Goal: Task Accomplishment & Management: Use online tool/utility

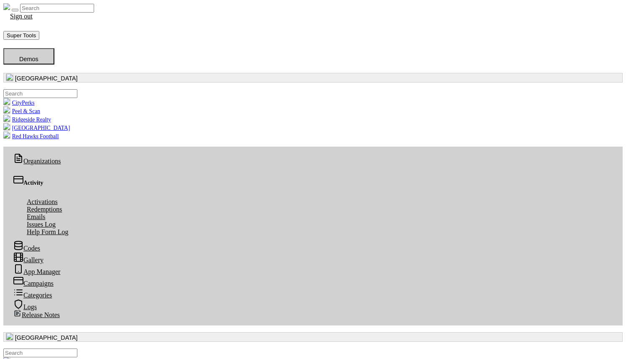
scroll to position [2, 0]
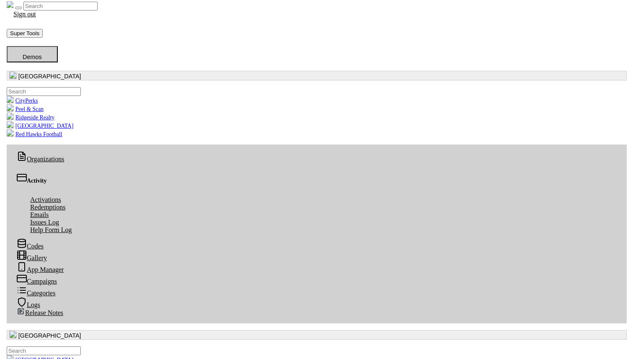
scroll to position [79, 0]
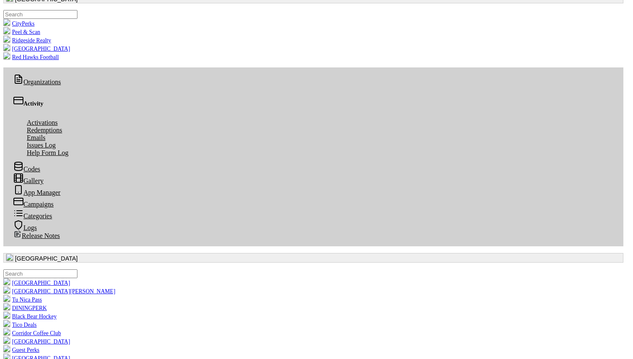
radio input "true"
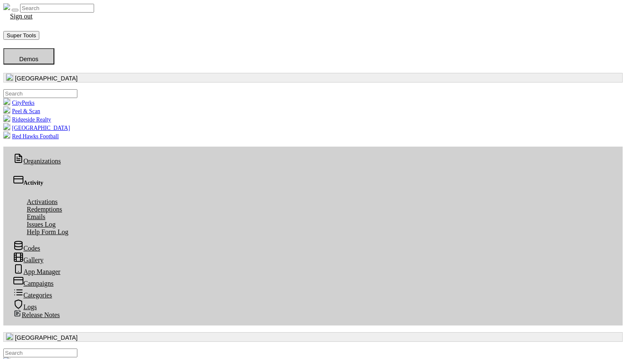
scroll to position [2, 0]
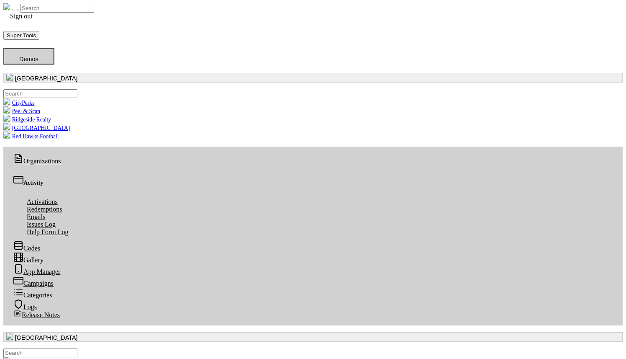
scroll to position [2, 0]
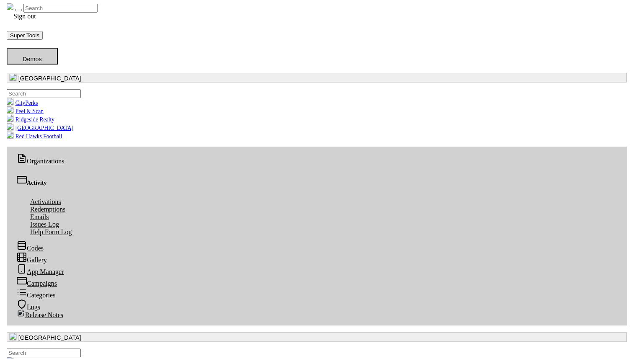
scroll to position [2, 0]
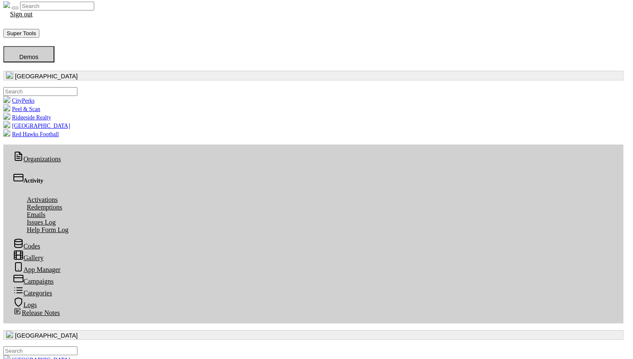
radio input "true"
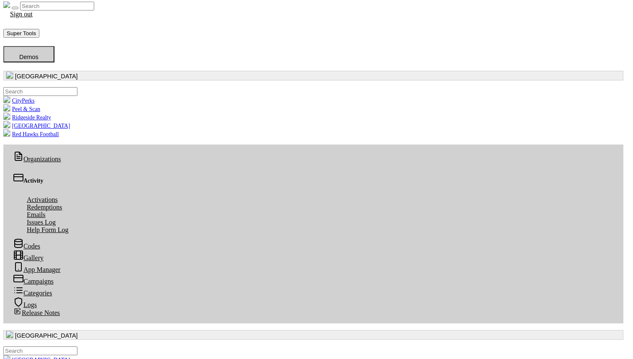
radio input "true"
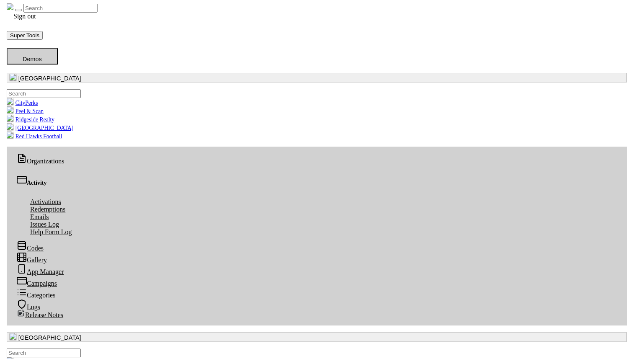
scroll to position [2, 0]
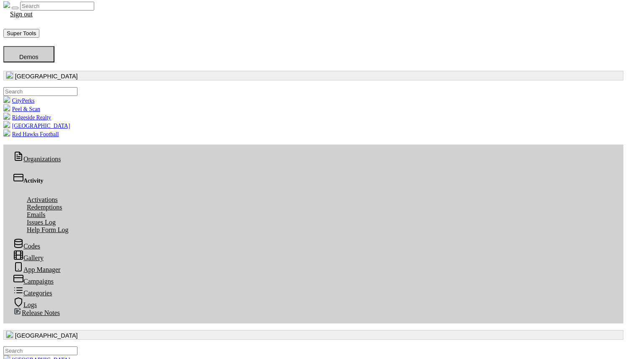
radio input "true"
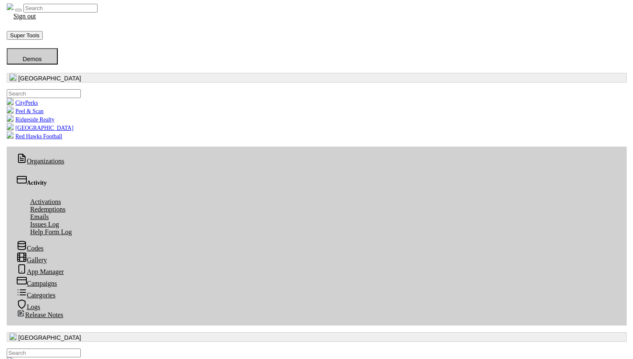
scroll to position [2, 0]
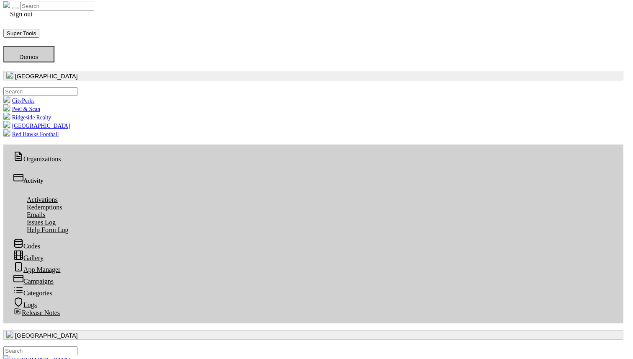
radio input "true"
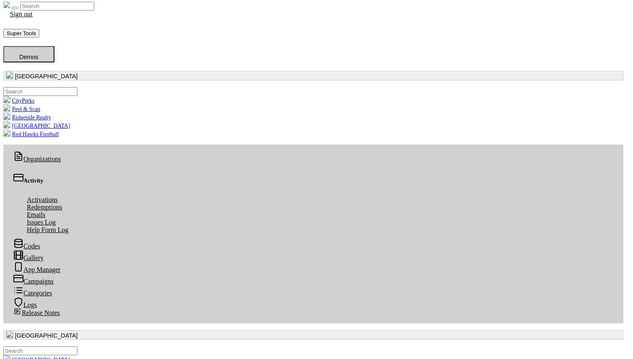
radio input "true"
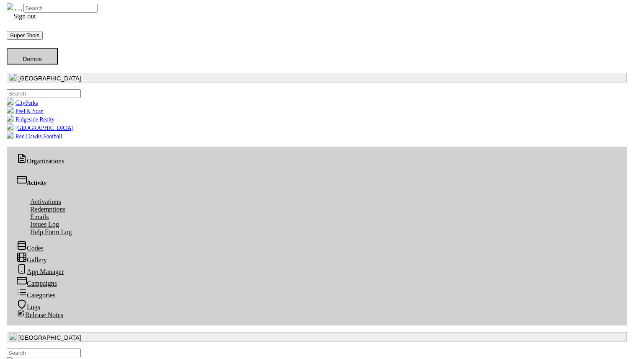
scroll to position [2, 0]
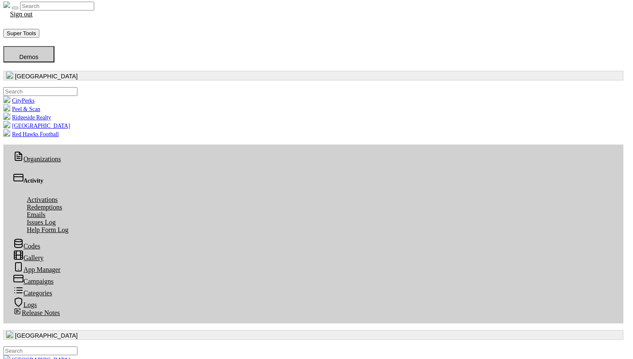
radio input "true"
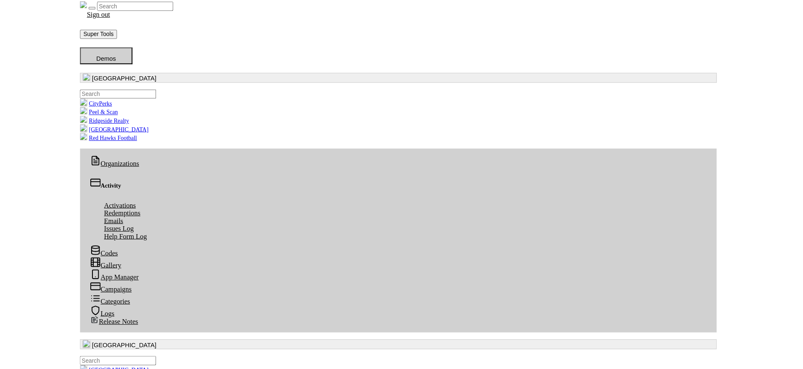
scroll to position [3, 0]
